Goal: Information Seeking & Learning: Learn about a topic

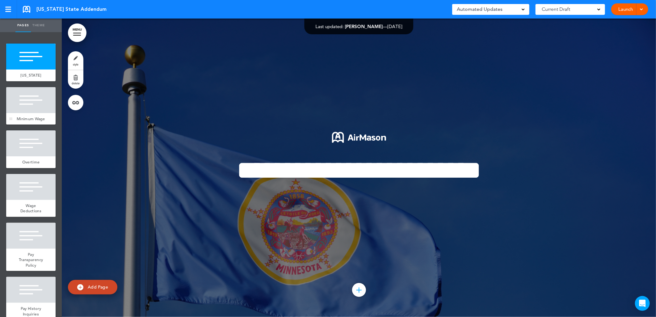
click at [38, 98] on div at bounding box center [30, 100] width 49 height 26
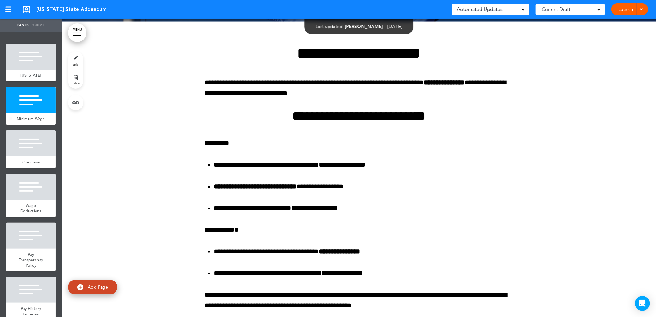
scroll to position [298, 0]
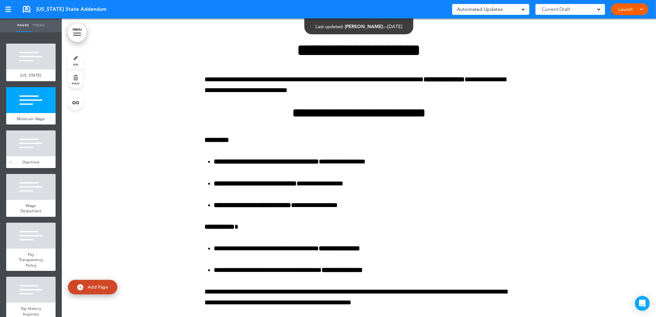
click at [25, 150] on div at bounding box center [30, 143] width 49 height 26
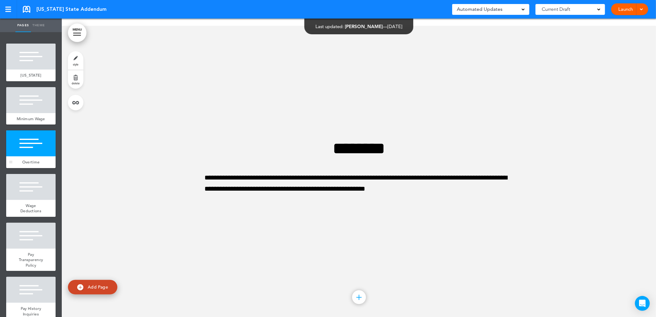
scroll to position [742, 0]
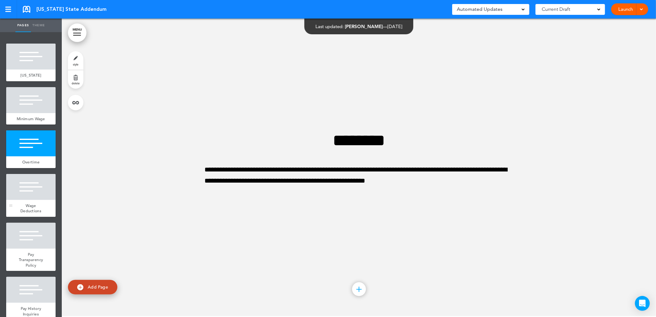
click at [32, 185] on div at bounding box center [30, 187] width 49 height 26
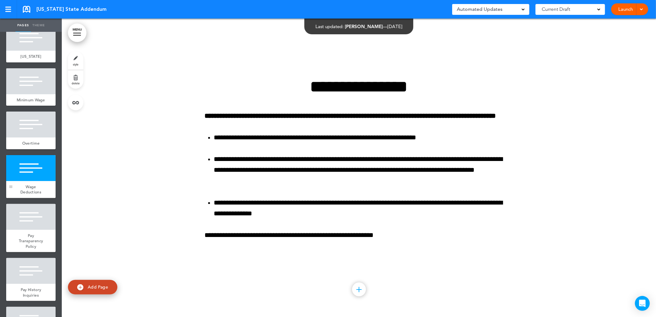
scroll to position [69, 0]
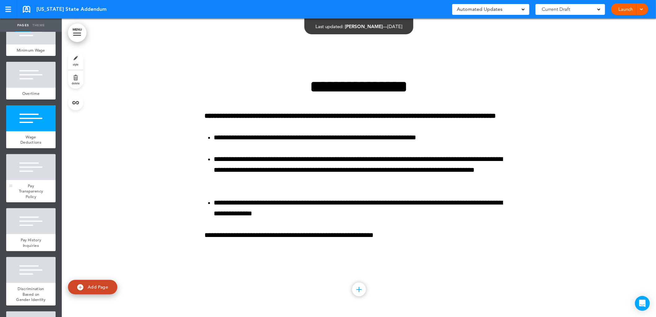
click at [28, 195] on span "Pay Transparency Policy" at bounding box center [31, 191] width 24 height 16
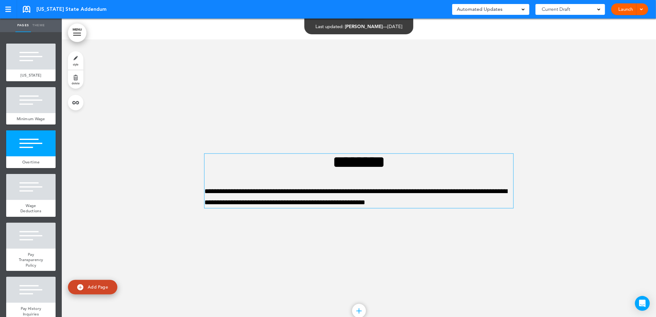
scroll to position [721, 0]
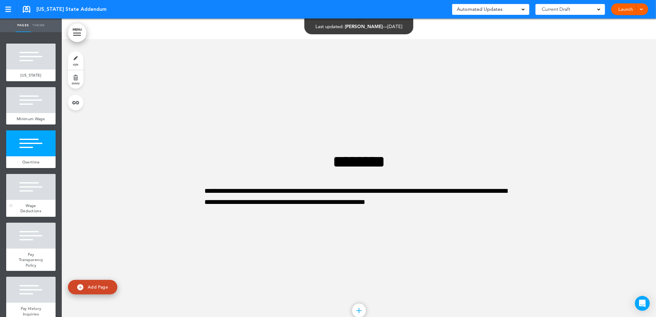
click at [24, 200] on div at bounding box center [30, 187] width 49 height 26
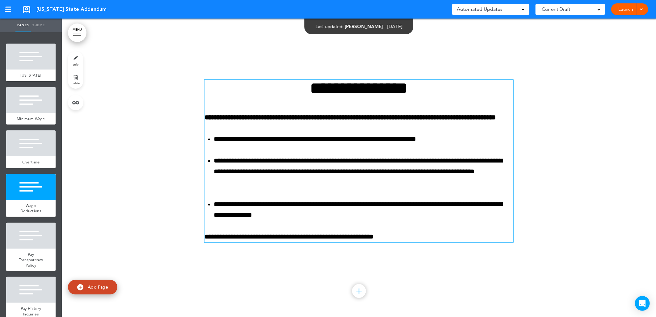
scroll to position [1041, 0]
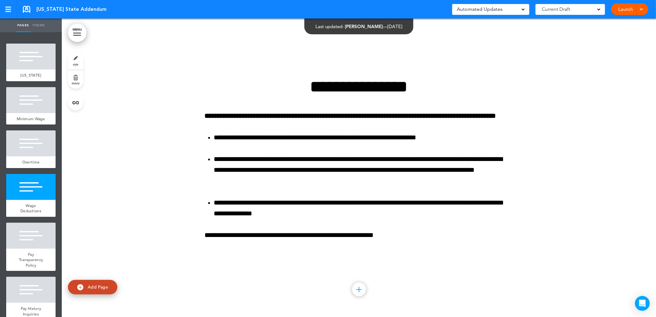
click at [151, 203] on div at bounding box center [359, 167] width 594 height 298
click at [29, 247] on div at bounding box center [30, 236] width 49 height 26
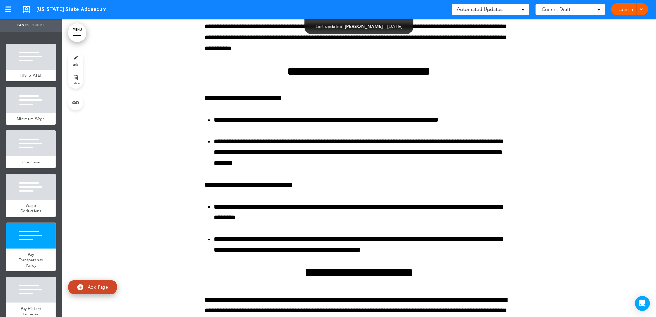
scroll to position [1442, 0]
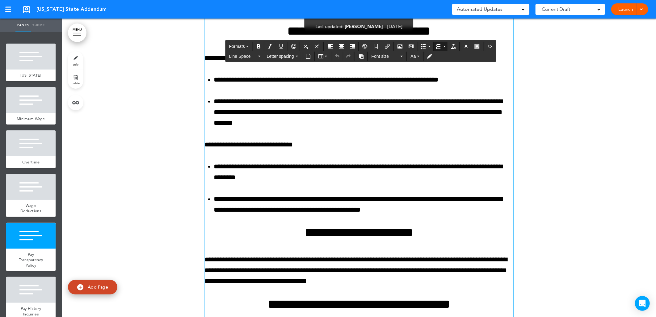
click at [243, 199] on li "**********" at bounding box center [364, 205] width 300 height 22
click at [270, 209] on li "**********" at bounding box center [364, 205] width 300 height 22
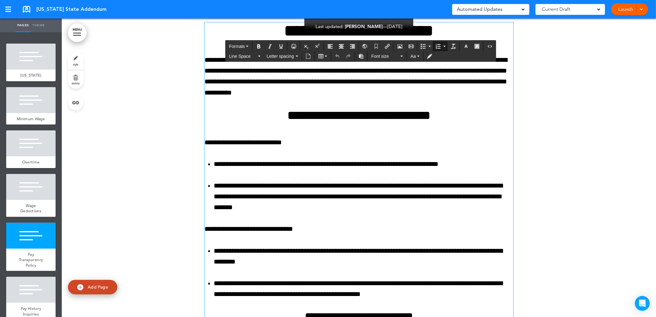
scroll to position [1339, 0]
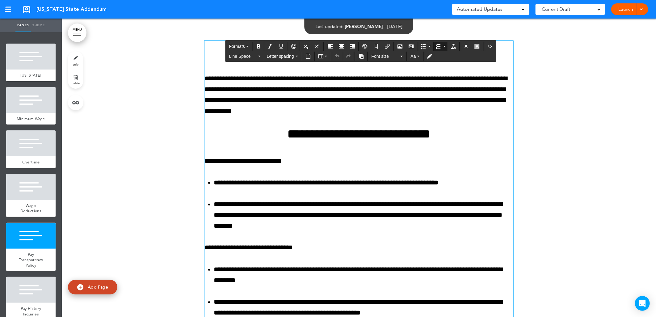
click at [150, 175] on div at bounding box center [359, 275] width 594 height 515
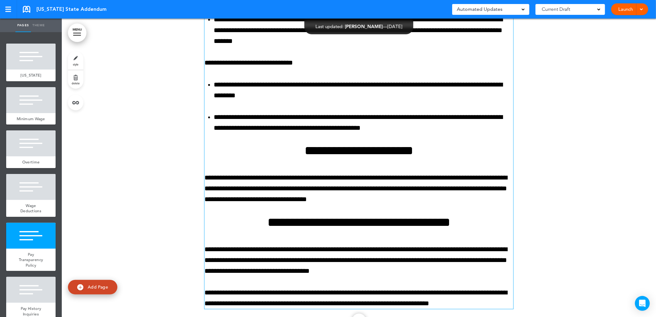
scroll to position [1546, 0]
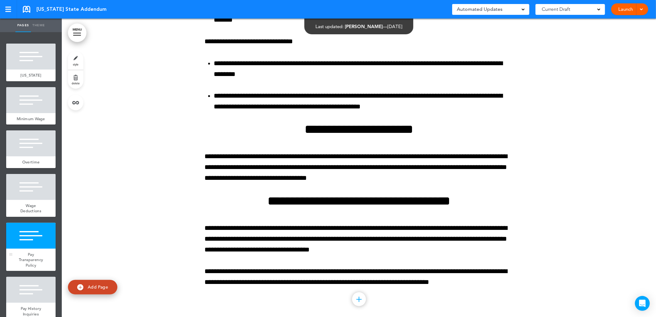
click at [32, 254] on div "Pay Transparency Policy" at bounding box center [30, 260] width 49 height 23
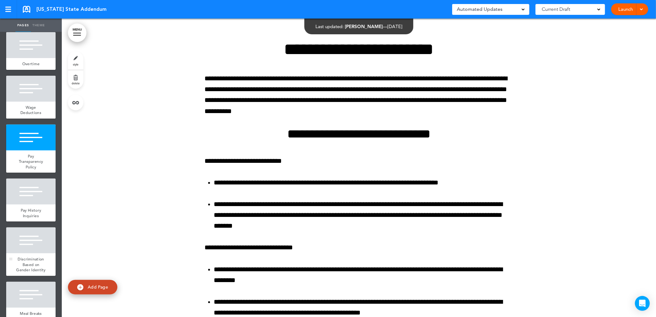
scroll to position [103, 0]
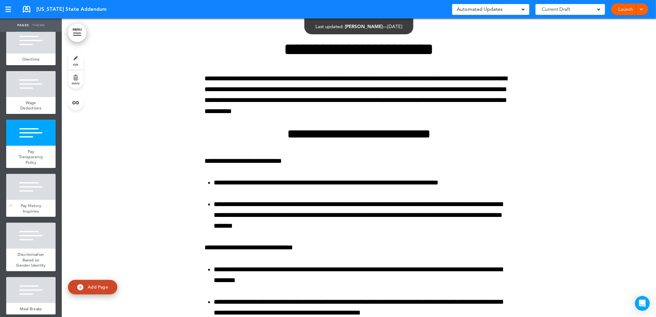
click at [36, 214] on div "Pay History Inquiries" at bounding box center [30, 208] width 49 height 17
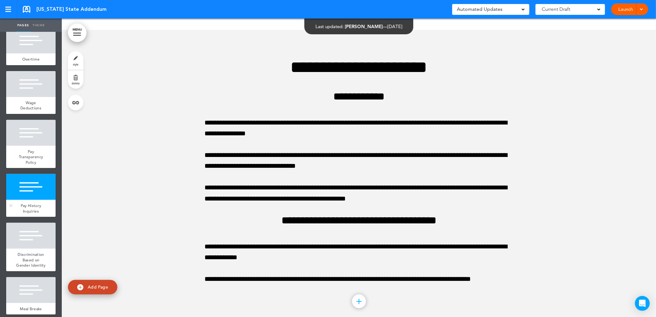
scroll to position [1855, 0]
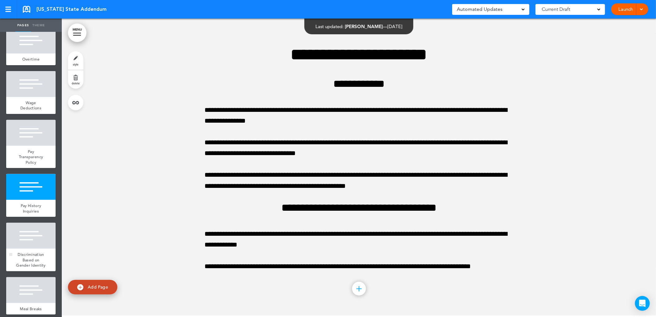
click at [37, 245] on div at bounding box center [30, 236] width 49 height 26
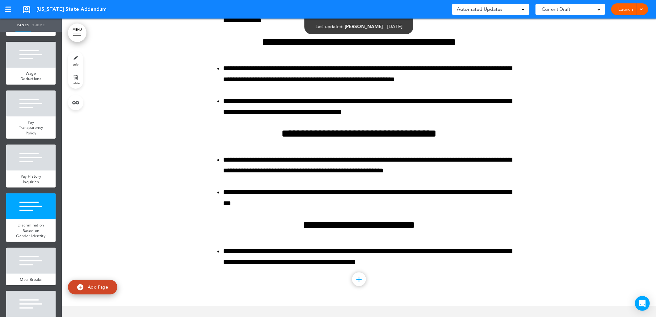
scroll to position [240, 0]
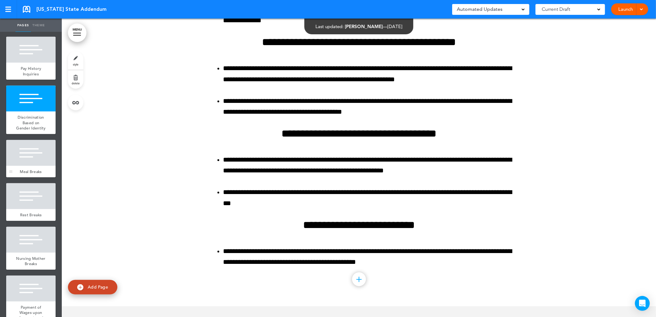
click at [18, 162] on div at bounding box center [30, 153] width 49 height 26
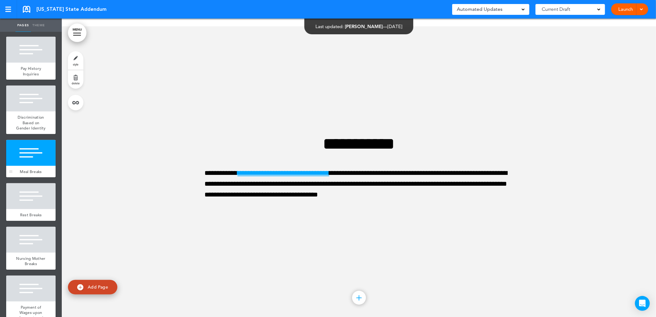
scroll to position [2683, 0]
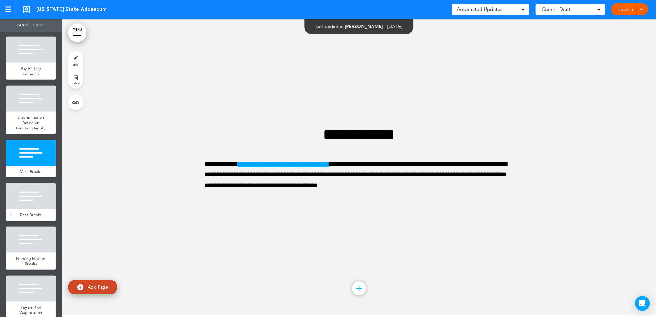
click at [29, 208] on div at bounding box center [30, 196] width 49 height 26
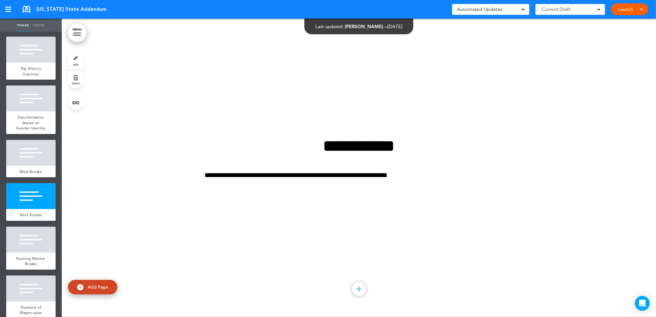
scroll to position [2981, 0]
click at [317, 183] on div "**********" at bounding box center [359, 166] width 309 height 105
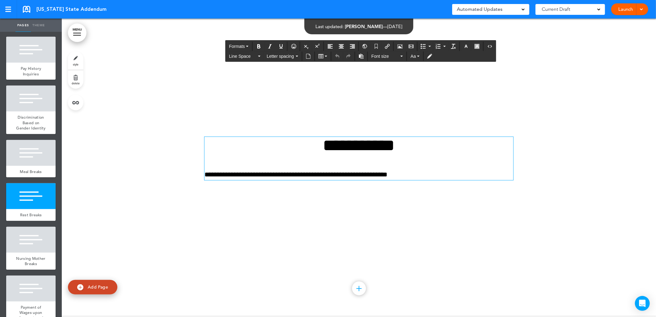
click at [321, 174] on p "**********" at bounding box center [359, 174] width 309 height 11
click at [341, 44] on icon "Align center" at bounding box center [341, 46] width 5 height 5
click at [102, 209] on div at bounding box center [359, 166] width 594 height 298
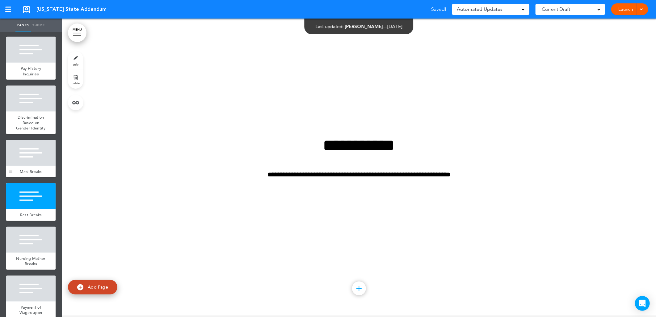
click at [25, 164] on div at bounding box center [30, 153] width 49 height 26
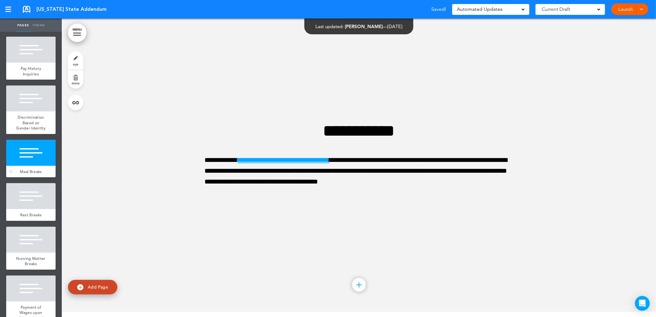
scroll to position [2683, 0]
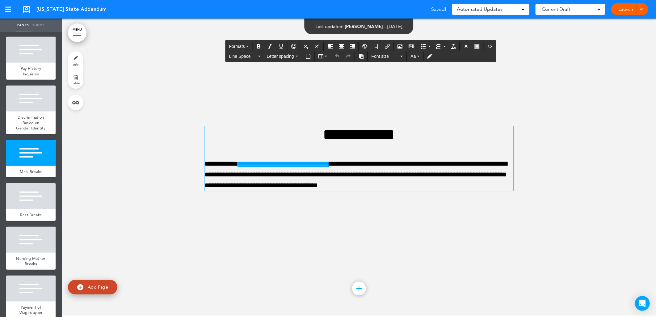
click at [394, 175] on p "**********" at bounding box center [359, 175] width 309 height 33
click at [29, 253] on div at bounding box center [30, 240] width 49 height 26
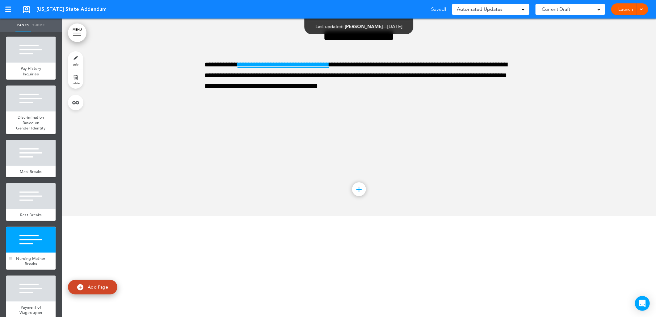
scroll to position [3280, 0]
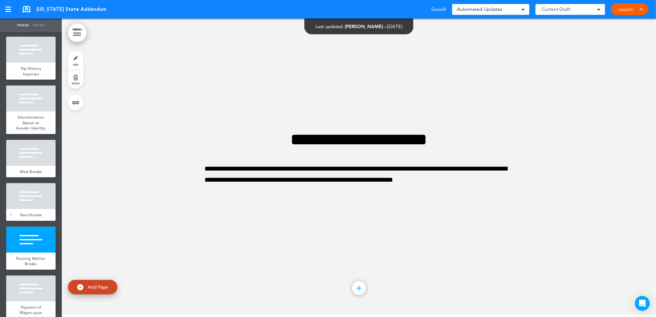
click at [30, 205] on div at bounding box center [30, 196] width 49 height 26
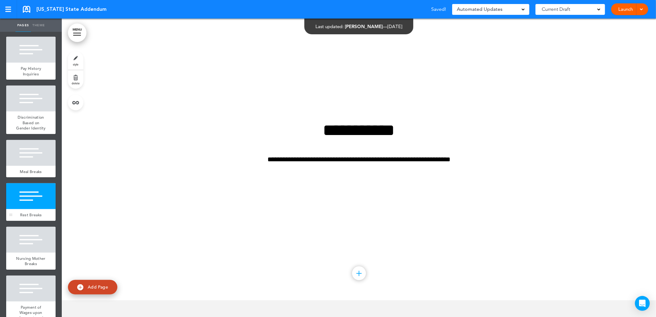
scroll to position [2981, 0]
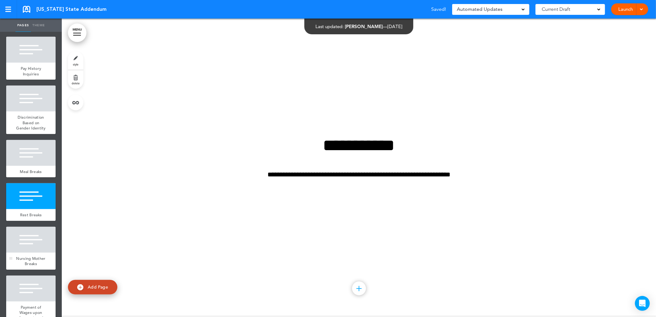
click at [34, 253] on div at bounding box center [30, 240] width 49 height 26
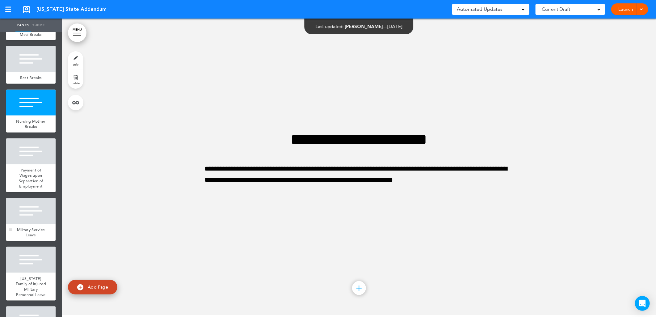
scroll to position [378, 0]
click at [33, 189] on span "Payment of Wages upon Separation of Employment" at bounding box center [31, 178] width 24 height 22
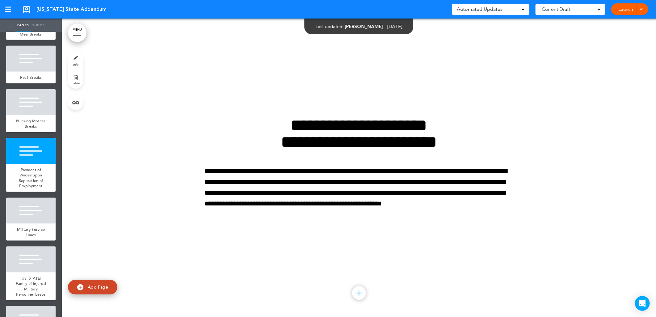
scroll to position [3579, 0]
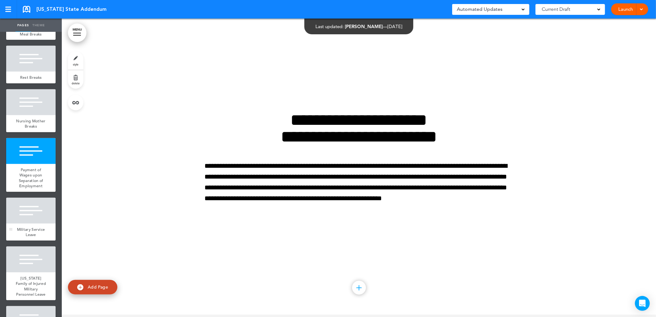
click at [34, 241] on div "Military Service Leave" at bounding box center [30, 232] width 49 height 17
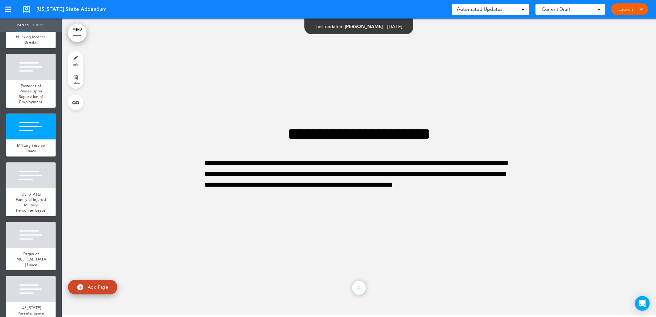
scroll to position [446, 0]
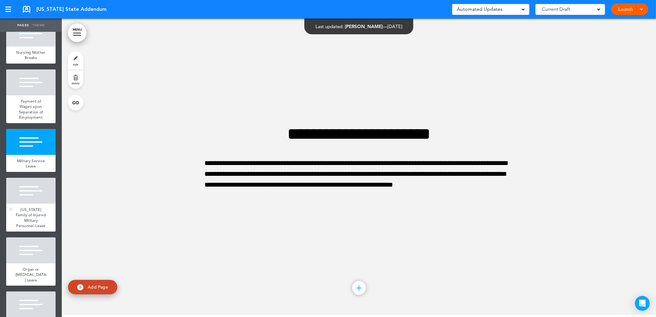
click at [33, 229] on span "[US_STATE] Family of Injured Military Personnel Leave" at bounding box center [31, 218] width 30 height 22
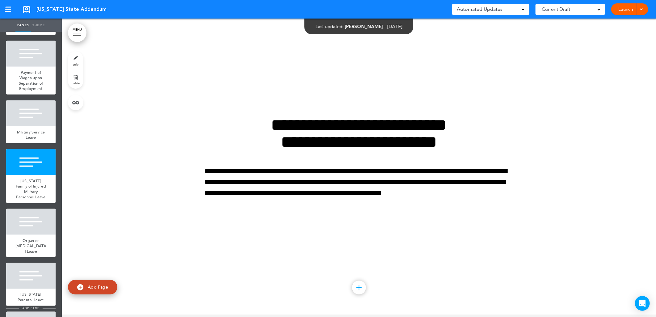
scroll to position [549, 0]
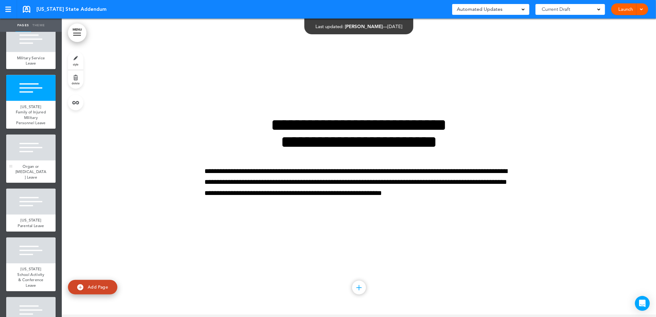
click at [19, 161] on div at bounding box center [30, 148] width 49 height 26
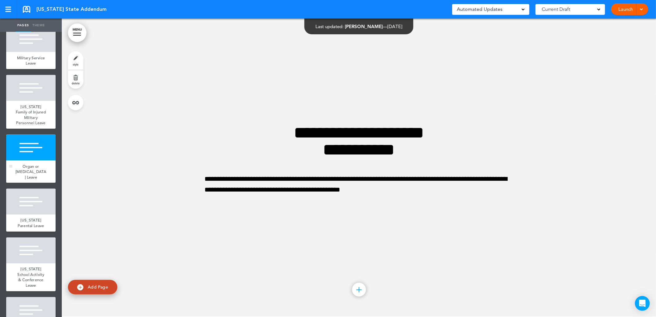
scroll to position [4475, 0]
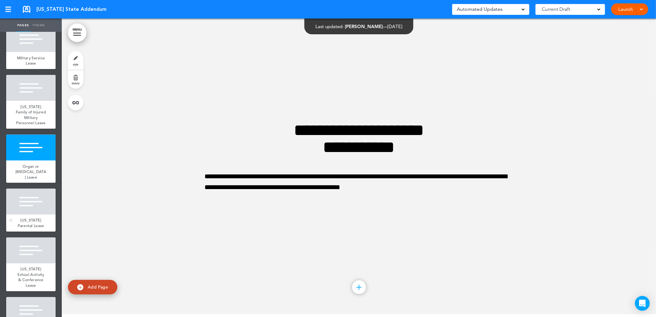
click at [32, 232] on div "[US_STATE] Parental Leave" at bounding box center [30, 223] width 49 height 17
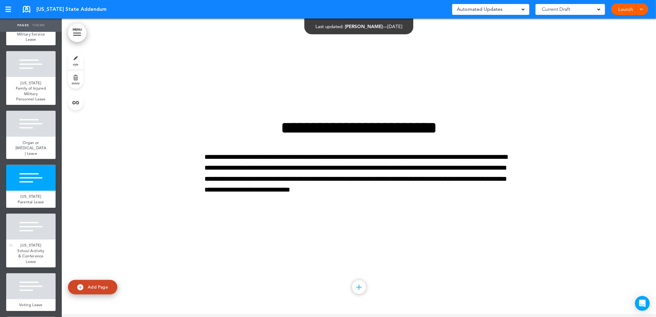
scroll to position [618, 0]
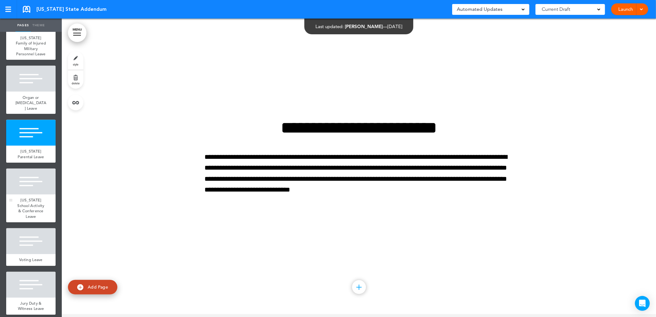
click at [34, 219] on span "[US_STATE] School Activity & Conference Leave" at bounding box center [30, 209] width 27 height 22
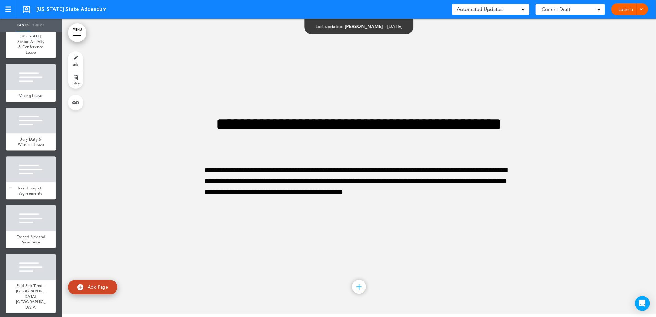
scroll to position [789, 0]
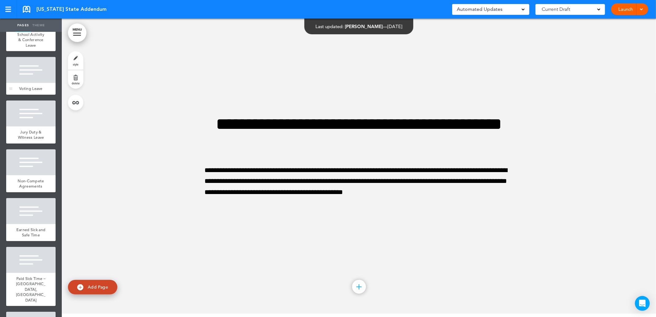
click at [23, 83] on div at bounding box center [30, 70] width 49 height 26
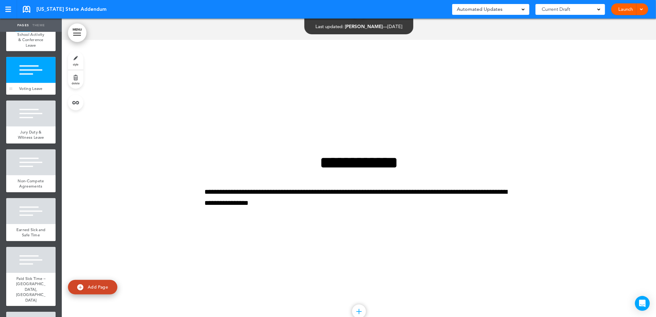
scroll to position [5371, 0]
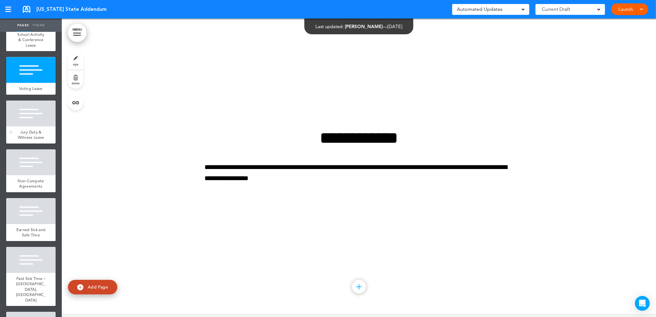
click at [41, 143] on div "Jury Duty & Witness Leave" at bounding box center [30, 134] width 49 height 17
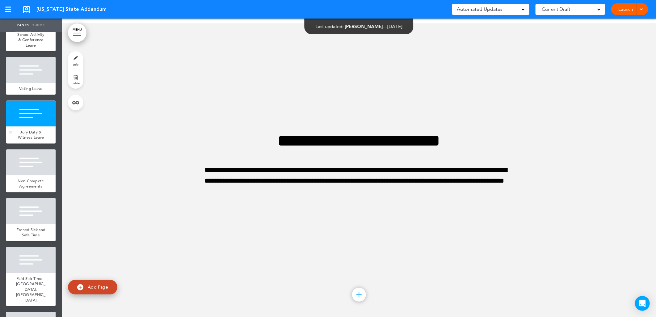
scroll to position [5669, 0]
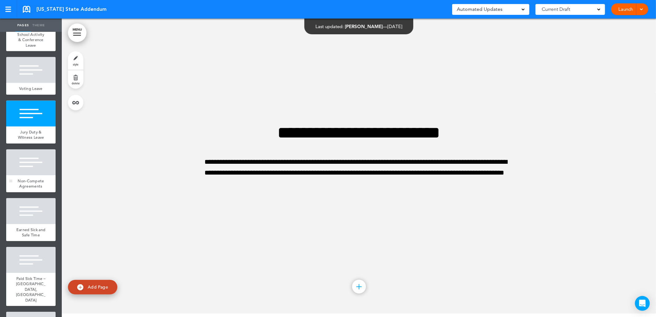
click at [28, 175] on div at bounding box center [30, 162] width 49 height 26
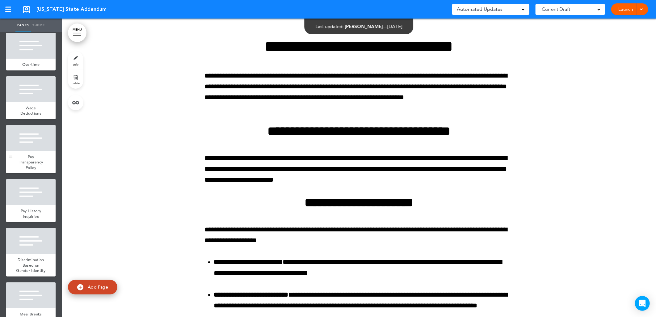
scroll to position [69, 0]
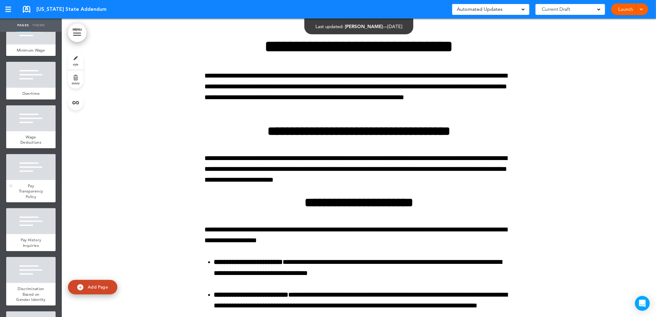
click at [42, 190] on div "Pay Transparency Policy" at bounding box center [30, 191] width 49 height 23
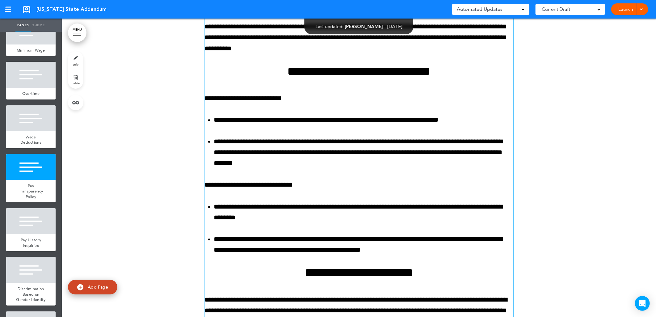
scroll to position [1339, 0]
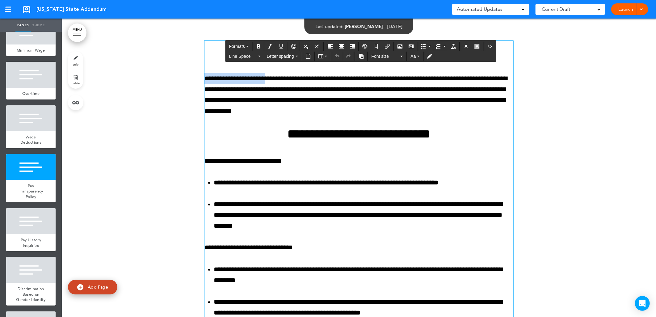
drag, startPoint x: 262, startPoint y: 54, endPoint x: 266, endPoint y: 63, distance: 9.5
click at [266, 63] on div "**********" at bounding box center [359, 267] width 309 height 453
click at [300, 103] on p "**********" at bounding box center [359, 95] width 309 height 44
click at [266, 79] on p "**********" at bounding box center [359, 95] width 309 height 44
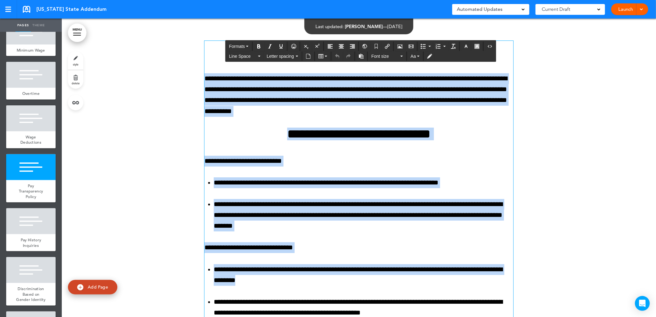
drag, startPoint x: 217, startPoint y: 57, endPoint x: 357, endPoint y: 283, distance: 266.4
click at [357, 283] on div "**********" at bounding box center [359, 267] width 309 height 453
drag, startPoint x: 337, startPoint y: 256, endPoint x: 305, endPoint y: 180, distance: 82.2
click at [337, 253] on div "**********" at bounding box center [359, 267] width 309 height 453
click at [269, 139] on h2 "**********" at bounding box center [359, 134] width 309 height 13
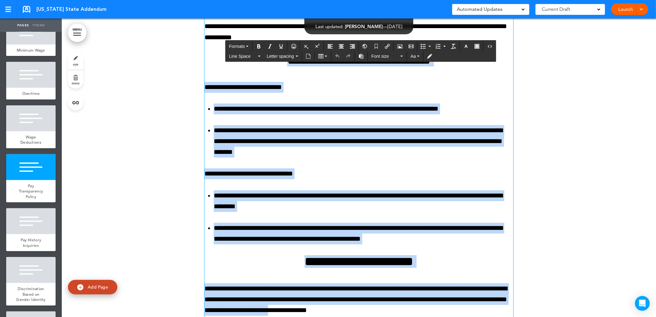
scroll to position [1415, 0]
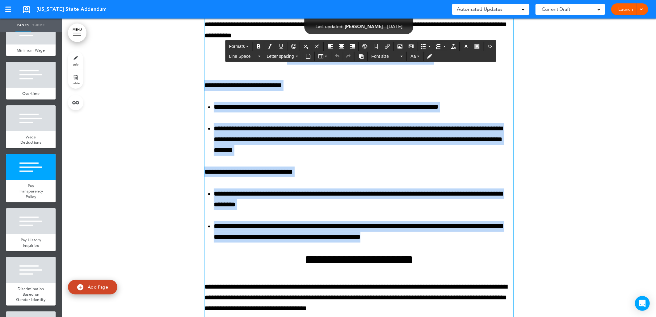
drag, startPoint x: 268, startPoint y: 133, endPoint x: 412, endPoint y: 237, distance: 177.6
click at [412, 237] on div "**********" at bounding box center [359, 191] width 309 height 453
copy div "**********"
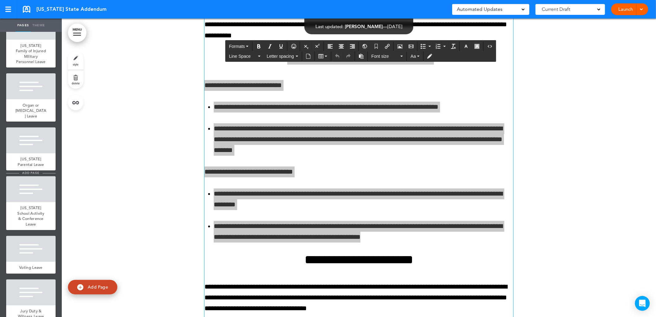
scroll to position [618, 0]
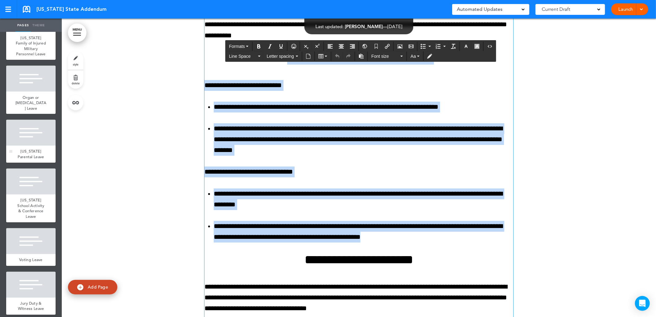
click at [38, 163] on div "[US_STATE] Parental Leave" at bounding box center [30, 154] width 49 height 17
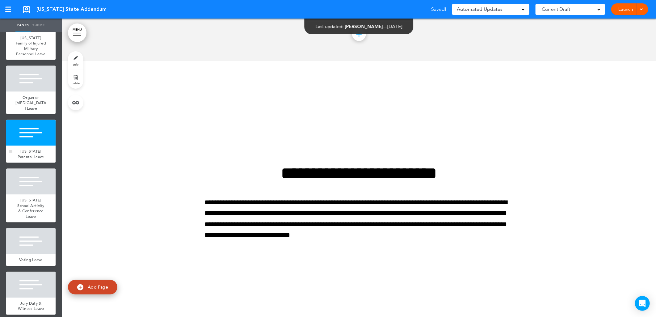
scroll to position [4773, 0]
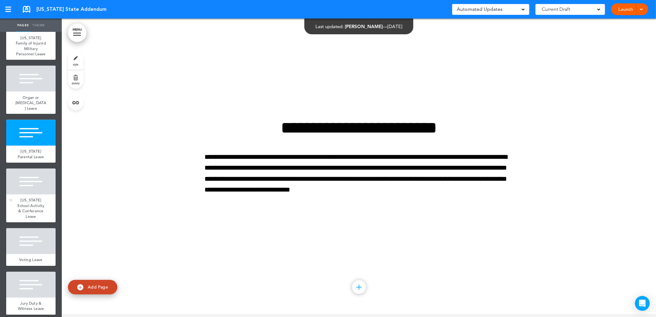
click at [18, 222] on div "[US_STATE] School Activity & Conference Leave" at bounding box center [30, 209] width 49 height 28
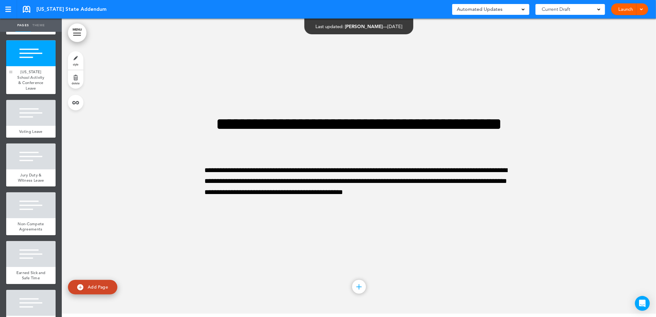
scroll to position [755, 0]
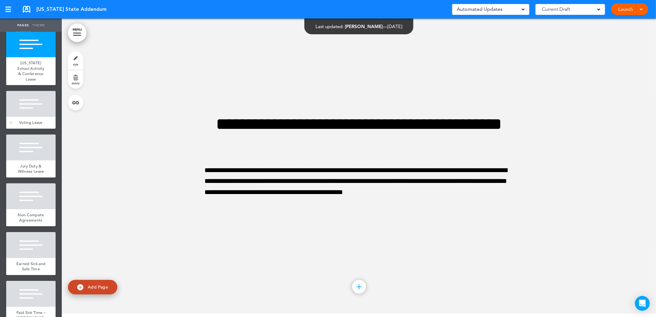
click at [32, 129] on div "Voting Leave" at bounding box center [30, 123] width 49 height 12
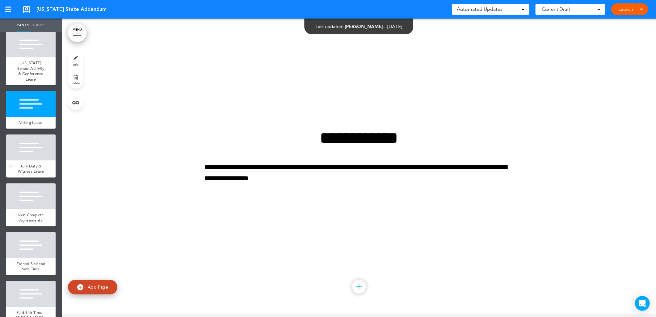
click at [33, 161] on div at bounding box center [30, 148] width 49 height 26
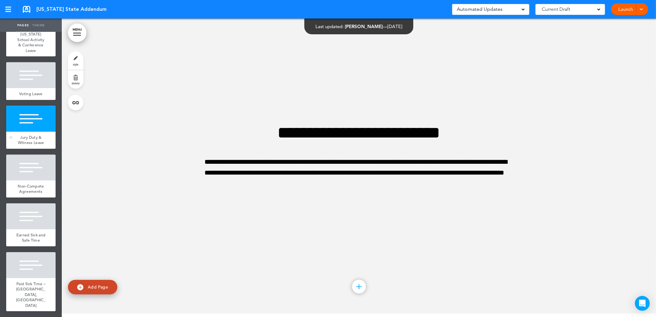
scroll to position [824, 0]
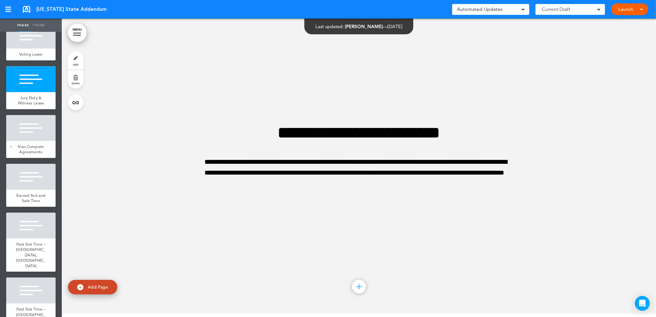
click at [31, 158] on div "Non-Compete Agreements" at bounding box center [30, 149] width 49 height 17
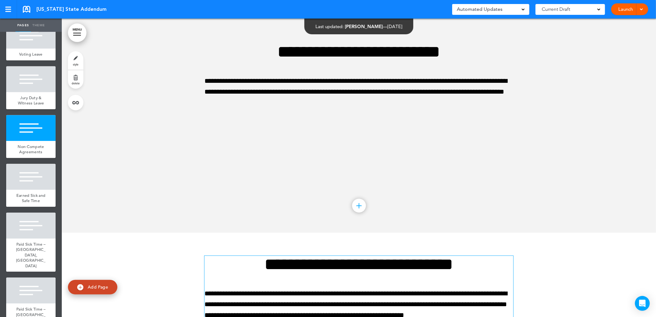
scroll to position [5968, 0]
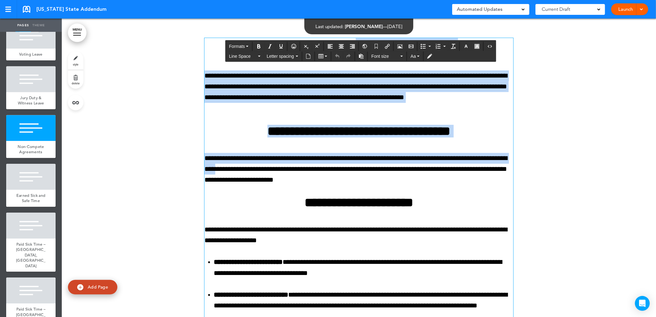
drag, startPoint x: 231, startPoint y: 56, endPoint x: 290, endPoint y: 173, distance: 131.3
click at [274, 166] on p "**********" at bounding box center [359, 169] width 309 height 33
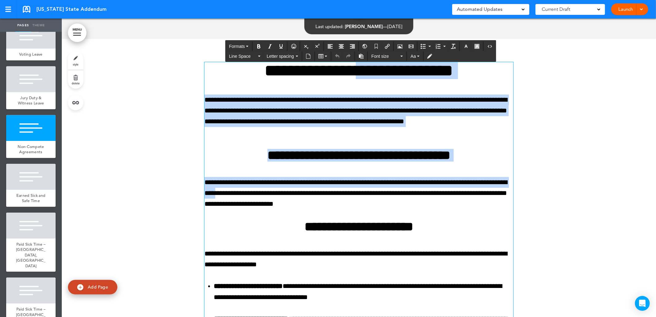
scroll to position [5900, 0]
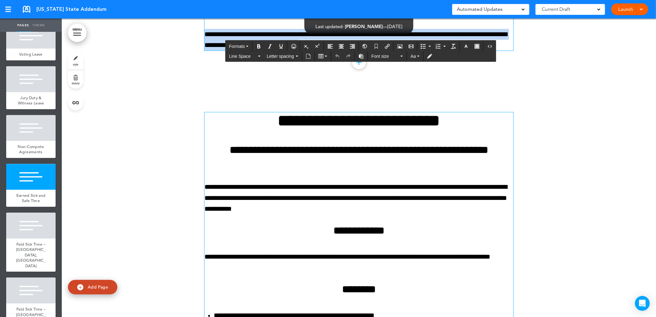
scroll to position [6543, 0]
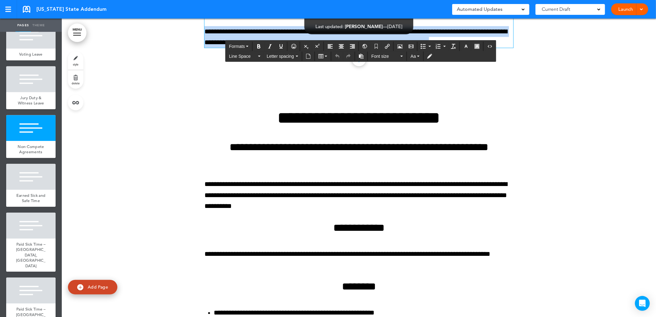
drag, startPoint x: 228, startPoint y: 115, endPoint x: 506, endPoint y: 52, distance: 284.7
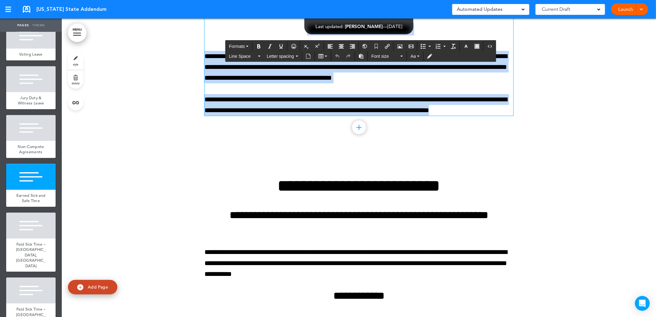
scroll to position [6475, 0]
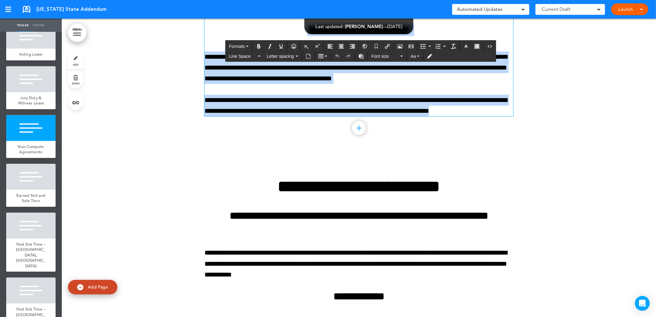
copy div "**********"
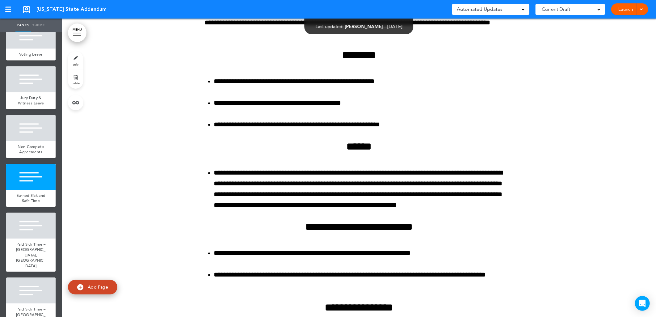
scroll to position [6784, 0]
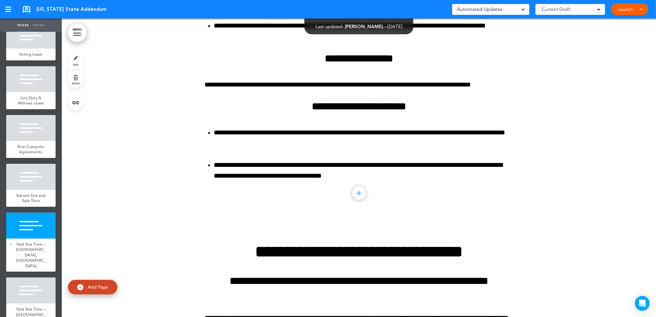
click at [27, 239] on div at bounding box center [30, 226] width 49 height 26
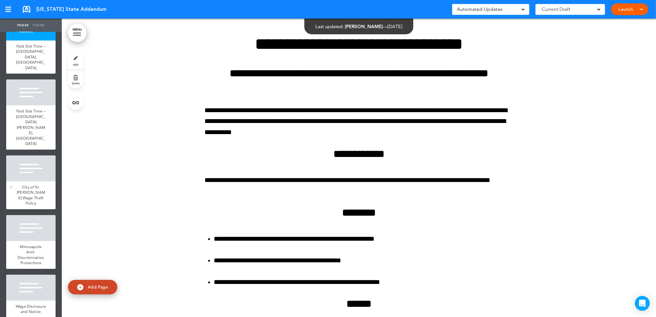
scroll to position [1030, 0]
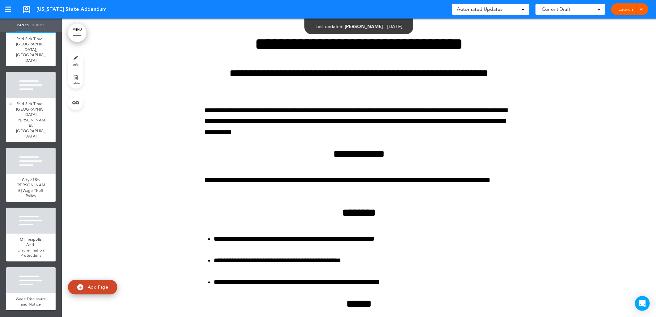
click at [36, 139] on span "Paid Sick Time – [GEOGRAPHIC_DATA][PERSON_NAME], [GEOGRAPHIC_DATA]" at bounding box center [31, 120] width 30 height 38
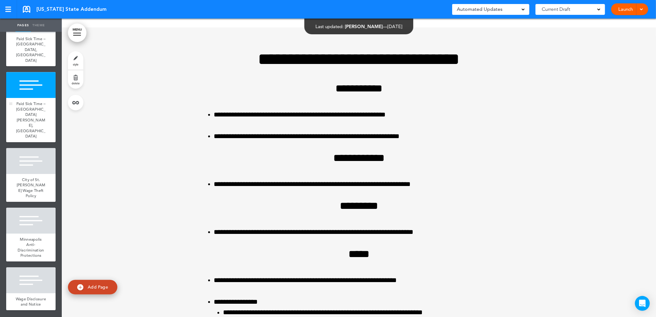
scroll to position [7846, 0]
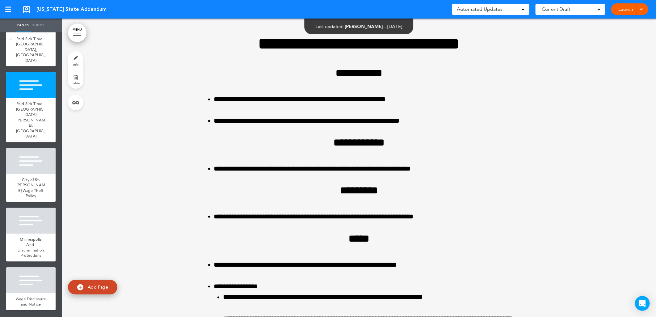
click at [44, 66] on div "Paid Sick Time – [GEOGRAPHIC_DATA], [GEOGRAPHIC_DATA]" at bounding box center [30, 49] width 49 height 33
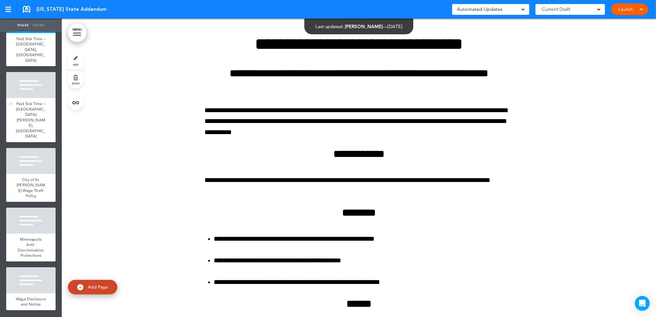
click at [38, 98] on div at bounding box center [30, 85] width 49 height 26
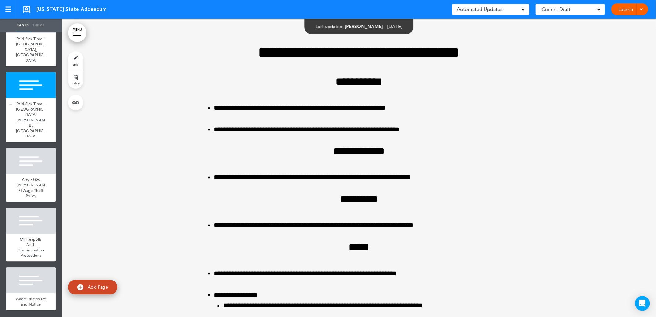
scroll to position [7846, 0]
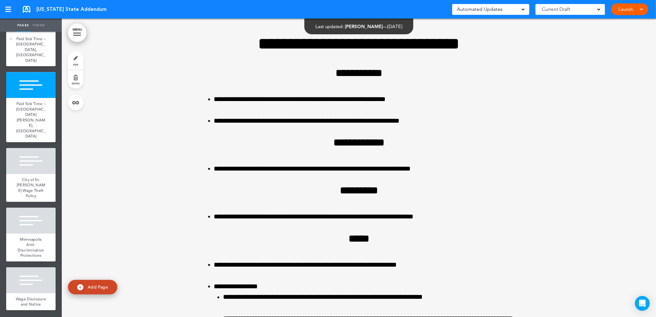
click at [37, 63] on span "Paid Sick Time – [GEOGRAPHIC_DATA], [GEOGRAPHIC_DATA]" at bounding box center [31, 49] width 30 height 27
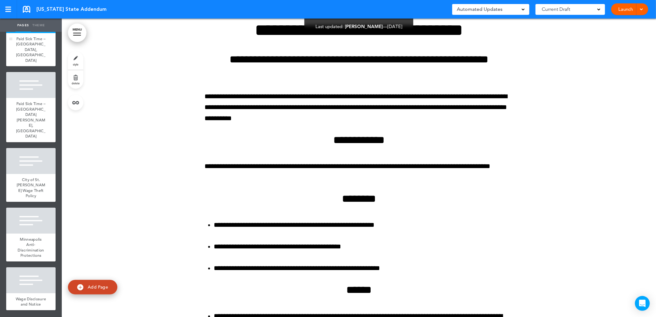
scroll to position [7232, 0]
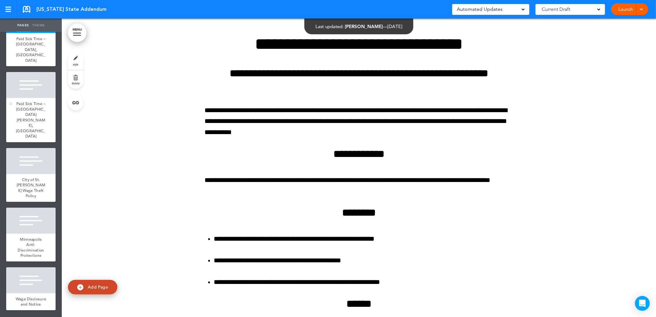
click at [38, 142] on div "Paid Sick Time – [GEOGRAPHIC_DATA][PERSON_NAME], [GEOGRAPHIC_DATA]" at bounding box center [30, 120] width 49 height 44
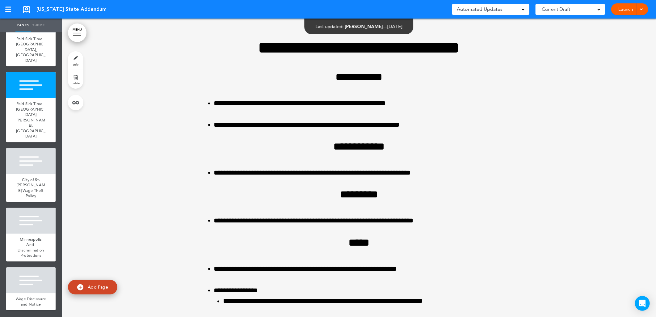
scroll to position [7846, 0]
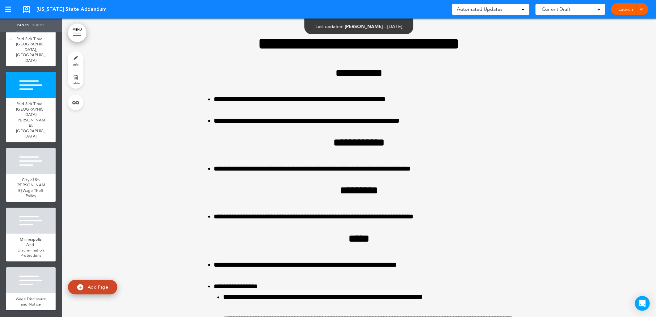
click at [36, 63] on span "Paid Sick Time – [GEOGRAPHIC_DATA], [GEOGRAPHIC_DATA]" at bounding box center [31, 49] width 30 height 27
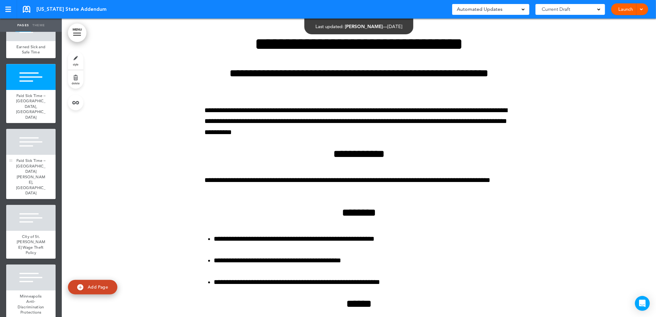
scroll to position [953, 0]
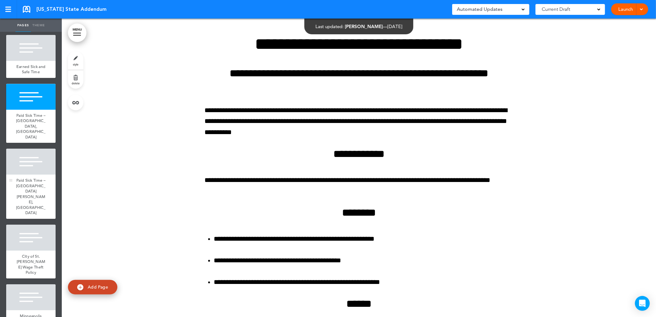
click at [38, 78] on div "Earned Sick and Safe Time" at bounding box center [30, 69] width 49 height 17
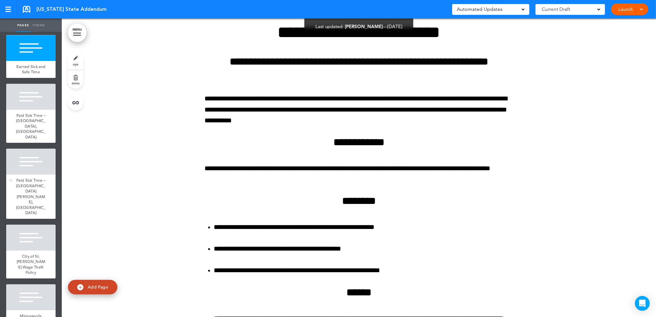
scroll to position [6617, 0]
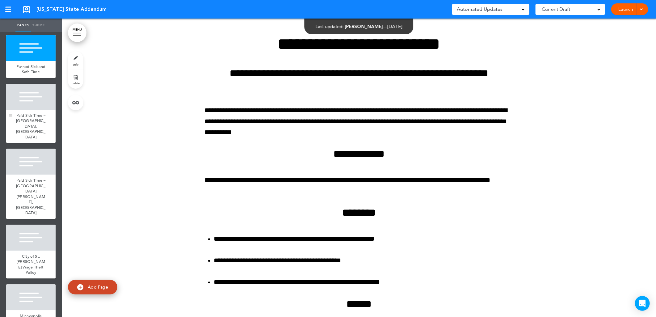
click at [27, 143] on div "Paid Sick Time – [GEOGRAPHIC_DATA], [GEOGRAPHIC_DATA]" at bounding box center [30, 126] width 49 height 33
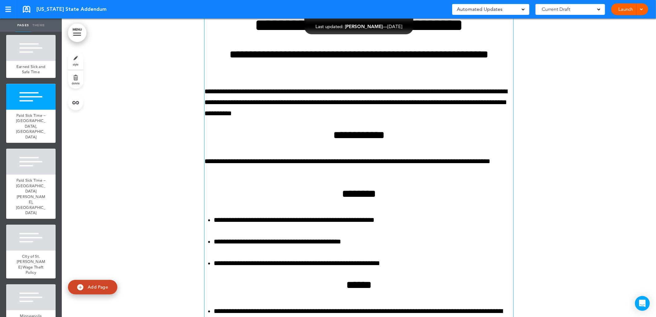
scroll to position [7300, 0]
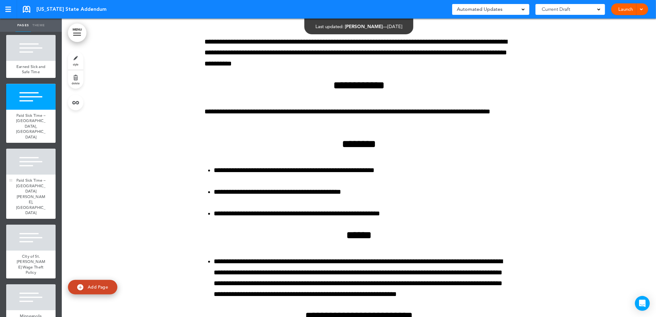
click at [21, 175] on div at bounding box center [30, 162] width 49 height 26
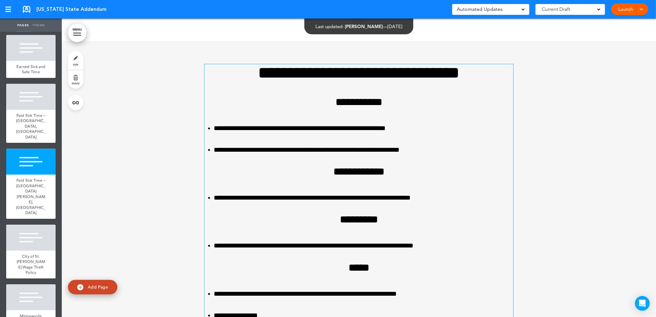
scroll to position [7778, 0]
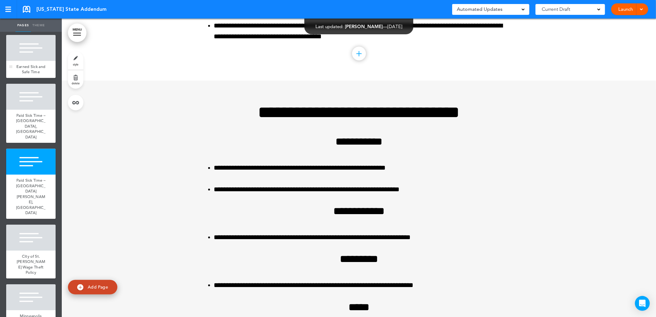
click at [33, 75] on span "Earned Sick and Safe Time" at bounding box center [30, 69] width 29 height 11
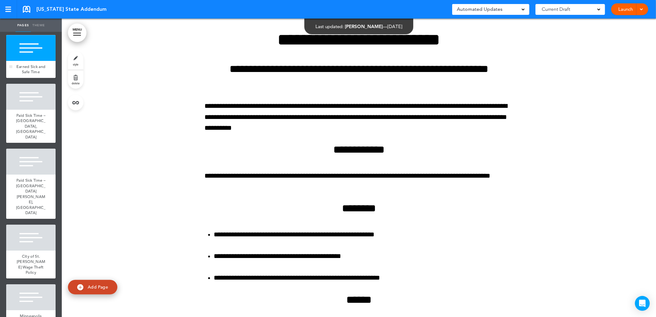
scroll to position [6617, 0]
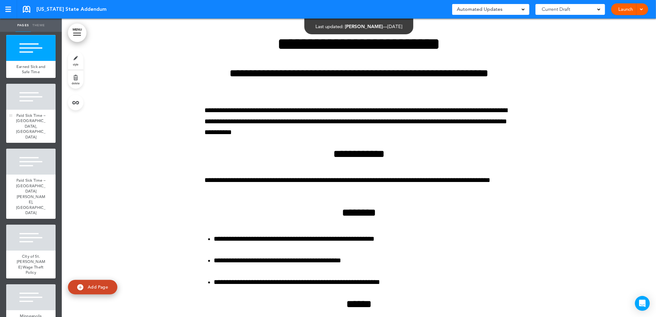
click at [27, 110] on div at bounding box center [30, 97] width 49 height 26
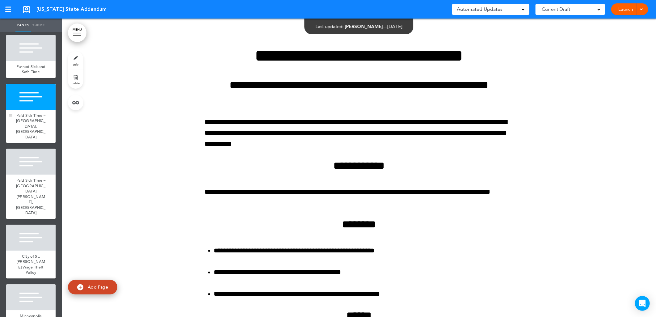
scroll to position [7232, 0]
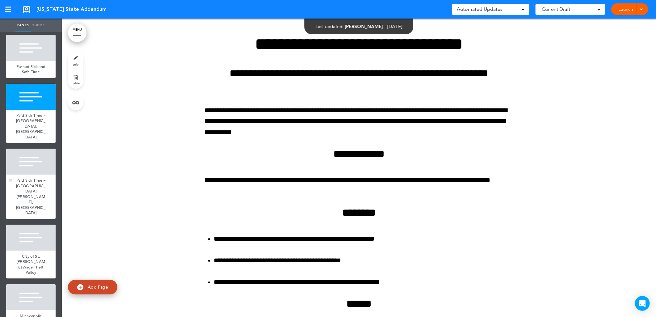
click at [31, 215] on span "Paid Sick Time – [GEOGRAPHIC_DATA][PERSON_NAME], [GEOGRAPHIC_DATA]" at bounding box center [31, 197] width 30 height 38
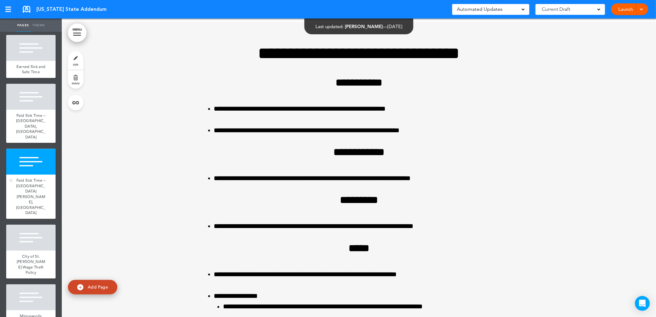
scroll to position [7846, 0]
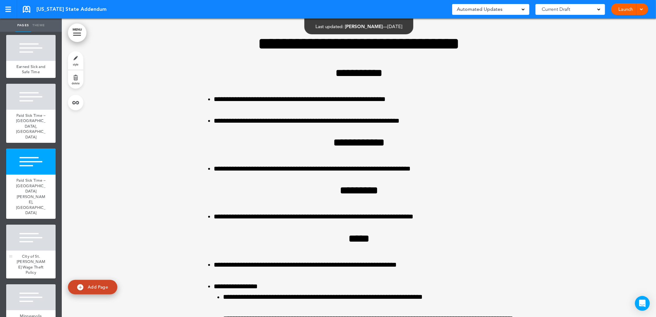
click at [29, 251] on div at bounding box center [30, 238] width 49 height 26
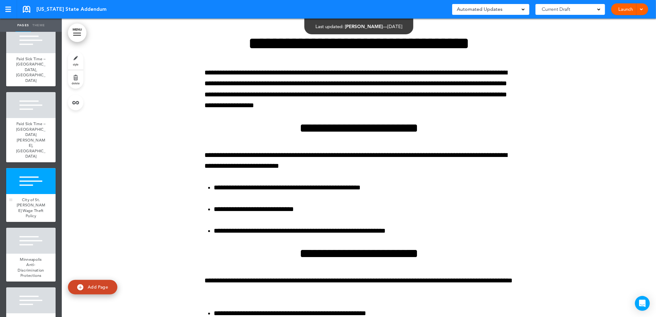
scroll to position [1056, 0]
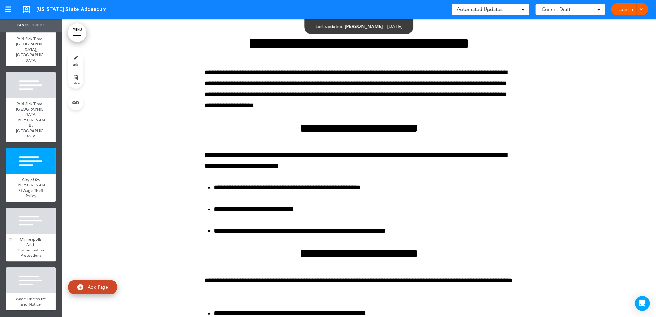
click at [29, 243] on span "Minneapolis Anti-Discrimination Protections" at bounding box center [31, 248] width 26 height 22
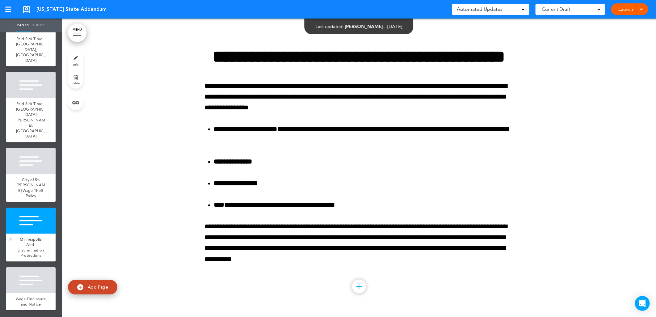
scroll to position [9460, 0]
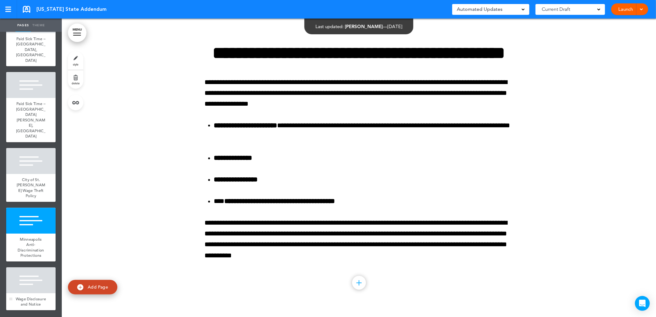
click at [31, 296] on span "Wage Disclosure and Notice" at bounding box center [31, 301] width 31 height 11
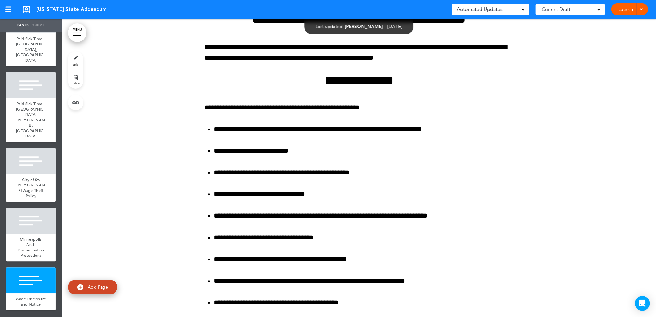
scroll to position [9809, 0]
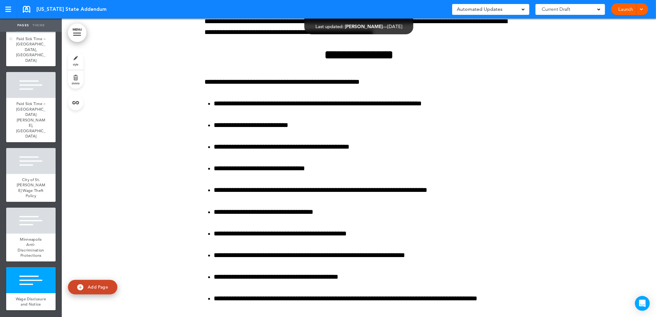
click at [26, 63] on span "Paid Sick Time – [GEOGRAPHIC_DATA], [GEOGRAPHIC_DATA]" at bounding box center [31, 49] width 30 height 27
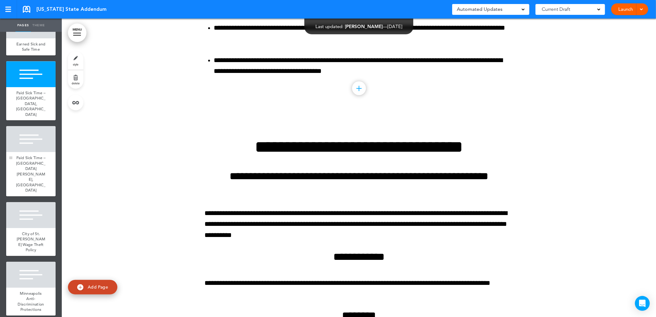
scroll to position [953, 0]
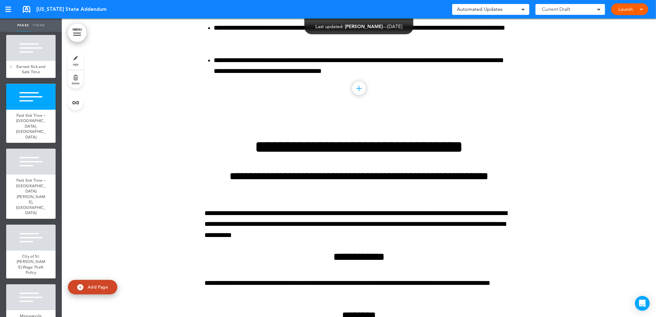
click at [36, 75] on span "Earned Sick and Safe Time" at bounding box center [30, 69] width 29 height 11
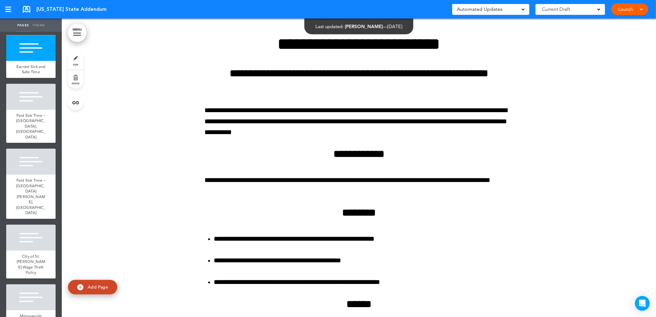
scroll to position [6652, 0]
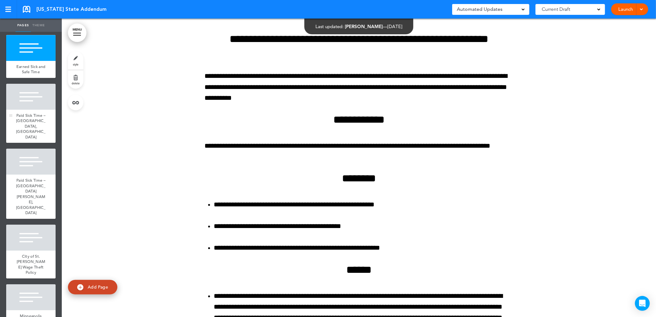
click at [38, 143] on div "Paid Sick Time – [GEOGRAPHIC_DATA], [GEOGRAPHIC_DATA]" at bounding box center [30, 126] width 49 height 33
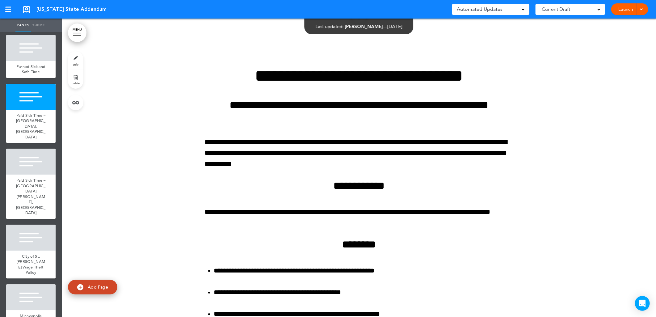
scroll to position [7232, 0]
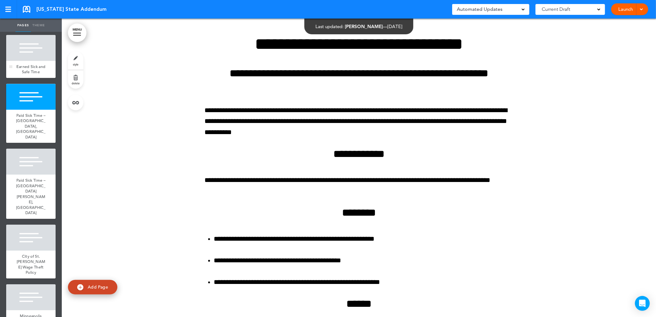
click at [25, 75] on span "Earned Sick and Safe Time" at bounding box center [30, 69] width 29 height 11
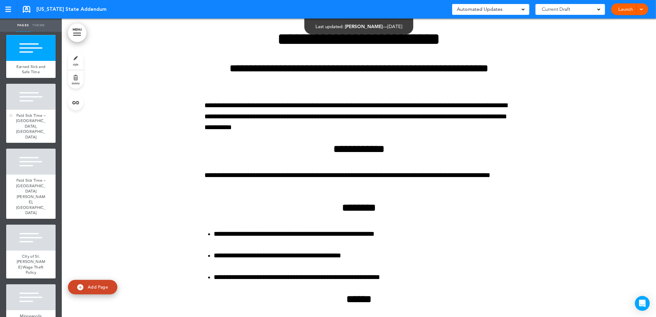
scroll to position [6617, 0]
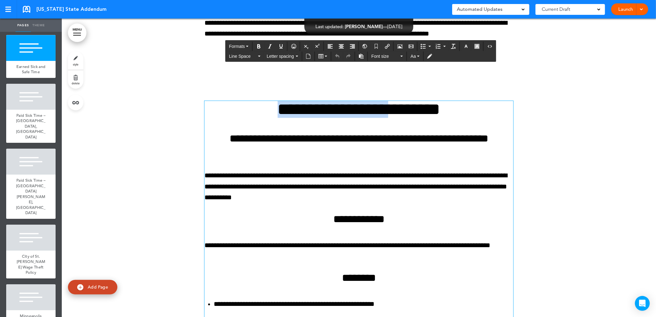
scroll to position [6549, 0]
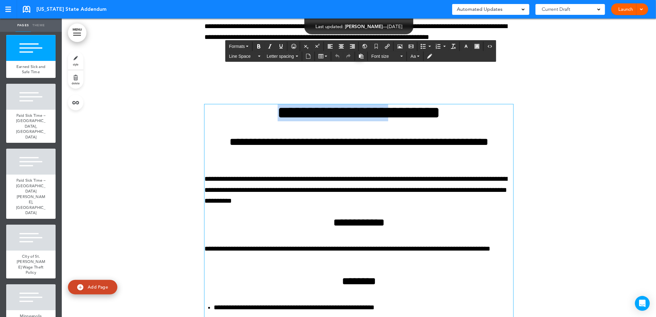
click at [258, 113] on h1 "**********" at bounding box center [359, 112] width 309 height 17
drag, startPoint x: 253, startPoint y: 119, endPoint x: 246, endPoint y: 167, distance: 48.4
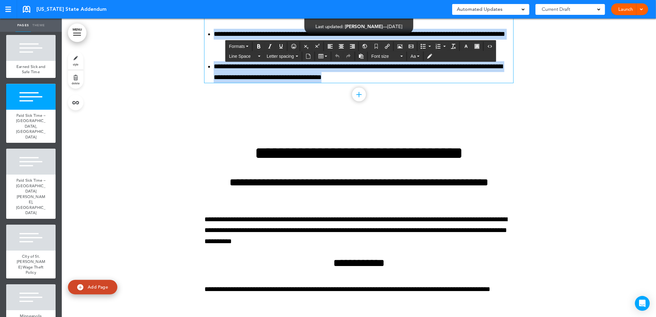
scroll to position [7100, 0]
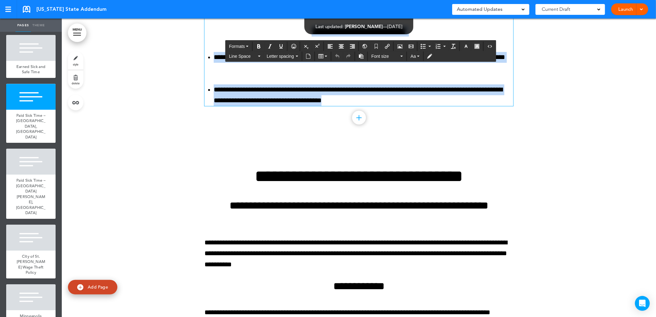
drag, startPoint x: 252, startPoint y: 116, endPoint x: 459, endPoint y: 171, distance: 214.5
copy div "**********"
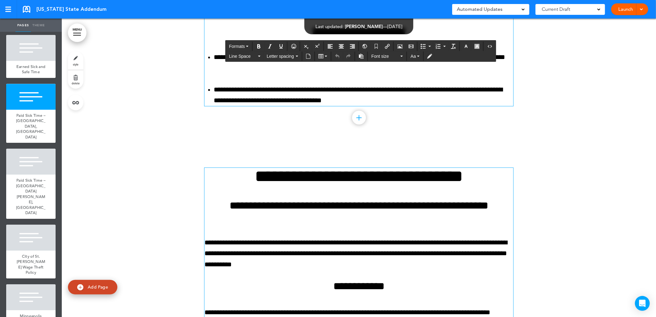
click at [246, 218] on h4 "**********" at bounding box center [359, 211] width 309 height 22
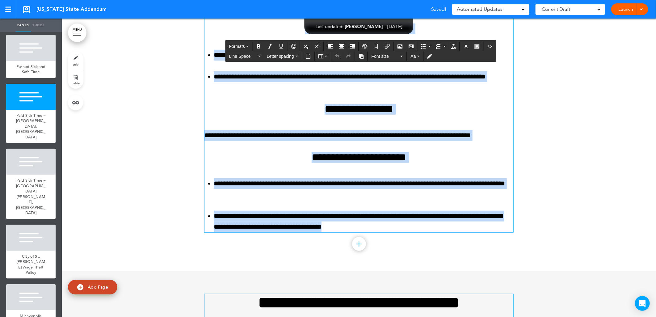
scroll to position [7694, 0]
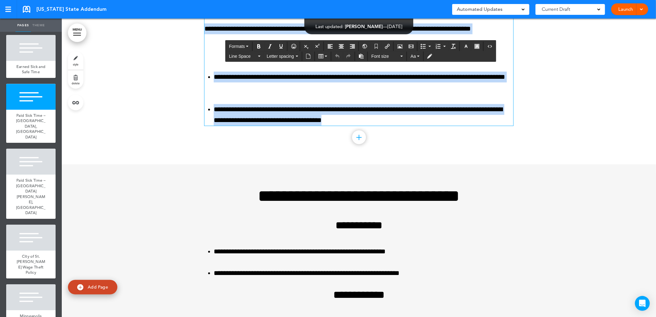
drag, startPoint x: 228, startPoint y: 183, endPoint x: 435, endPoint y: 129, distance: 213.9
copy div "**********"
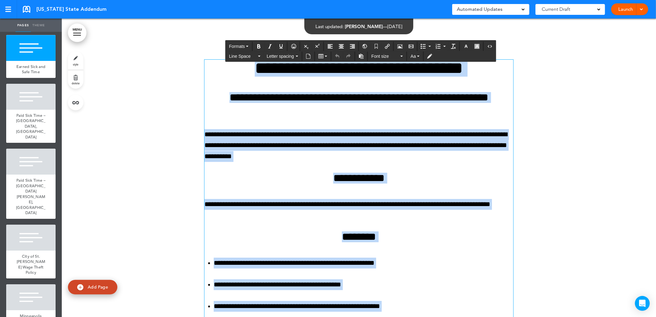
scroll to position [7282, 0]
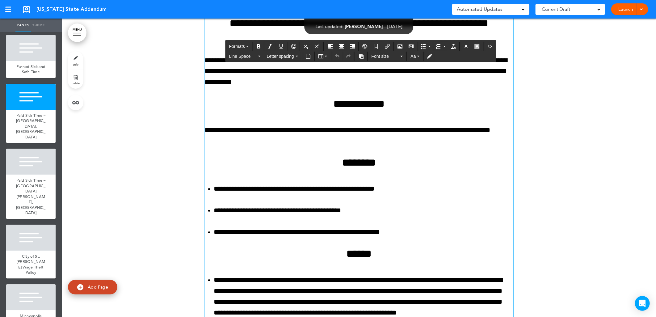
click at [161, 189] on div at bounding box center [359, 269] width 594 height 614
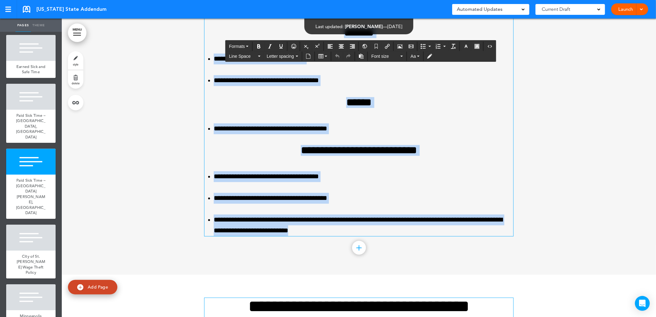
scroll to position [8382, 0]
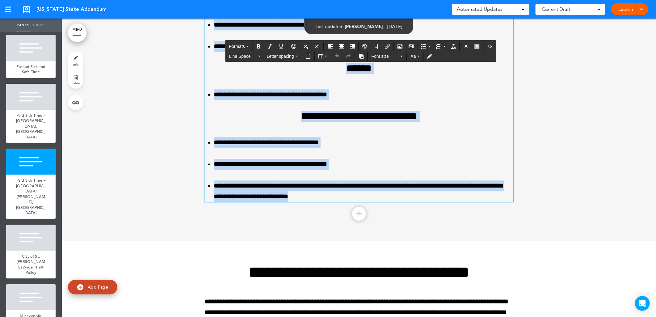
drag, startPoint x: 236, startPoint y: 99, endPoint x: 404, endPoint y: 211, distance: 201.6
copy div "**********"
